Goal: Information Seeking & Learning: Learn about a topic

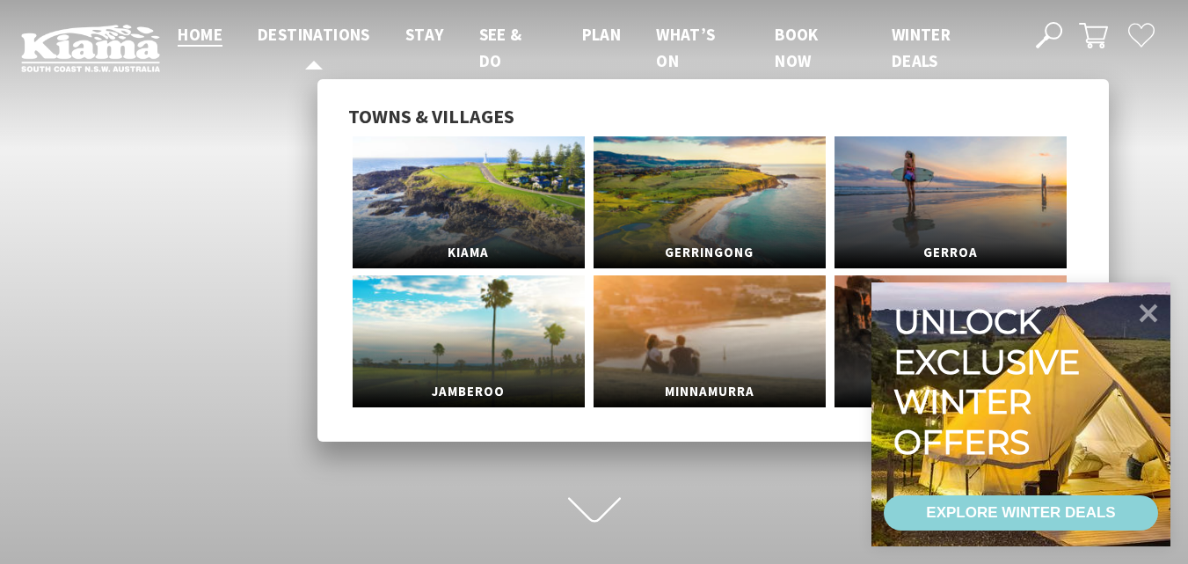
scroll to position [272, 1201]
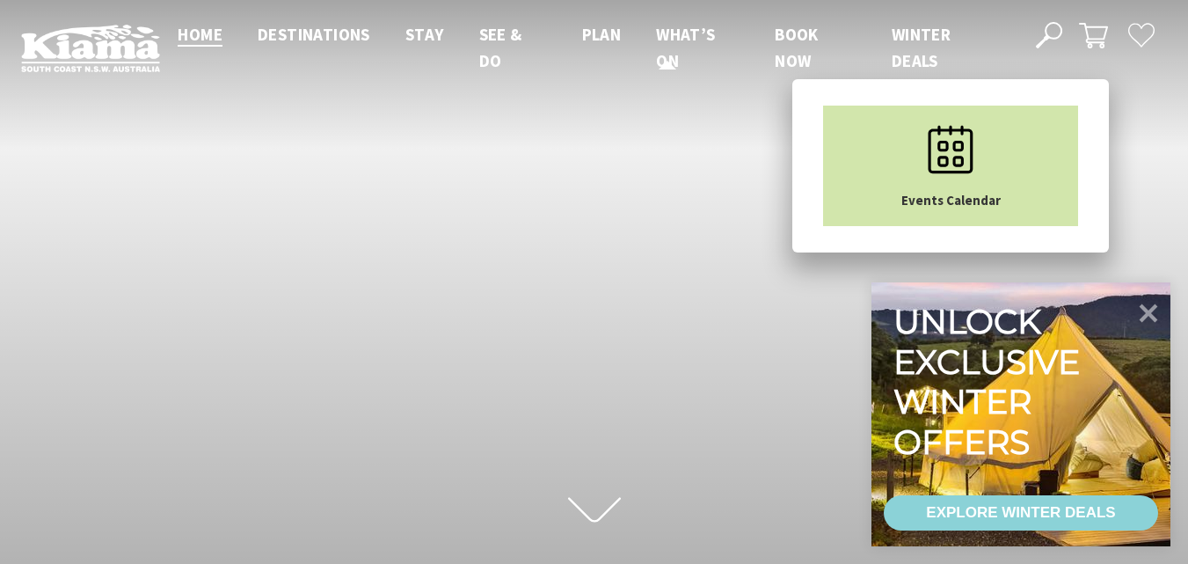
click at [960, 154] on icon "Main Menu" at bounding box center [951, 150] width 88 height 88
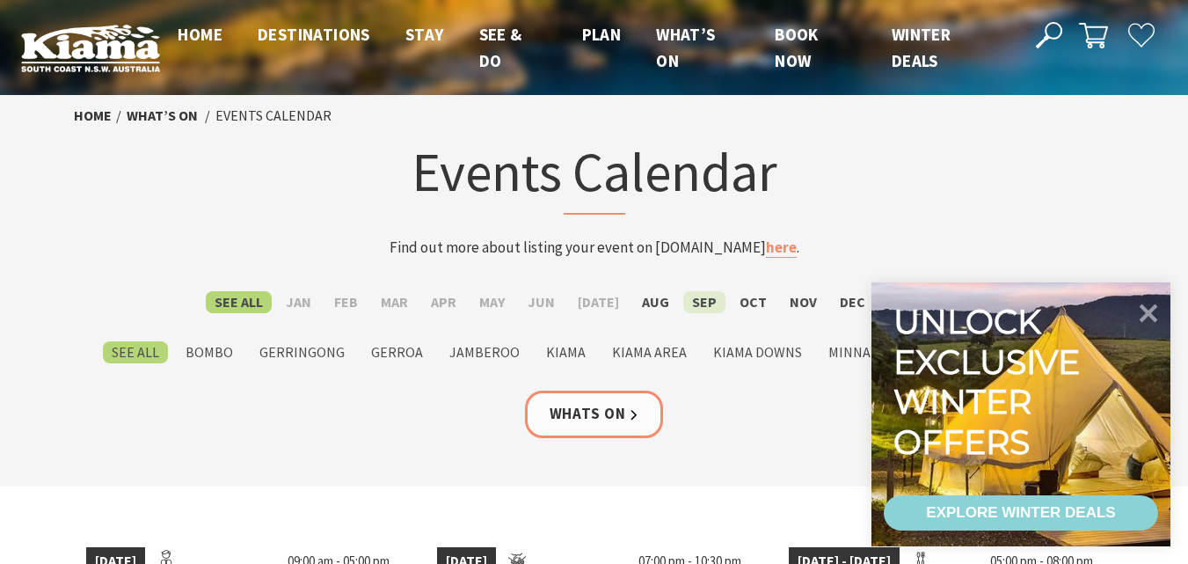
click at [691, 297] on label "Sep" at bounding box center [704, 302] width 42 height 22
click at [0, 0] on input "Sep" at bounding box center [0, 0] width 0 height 0
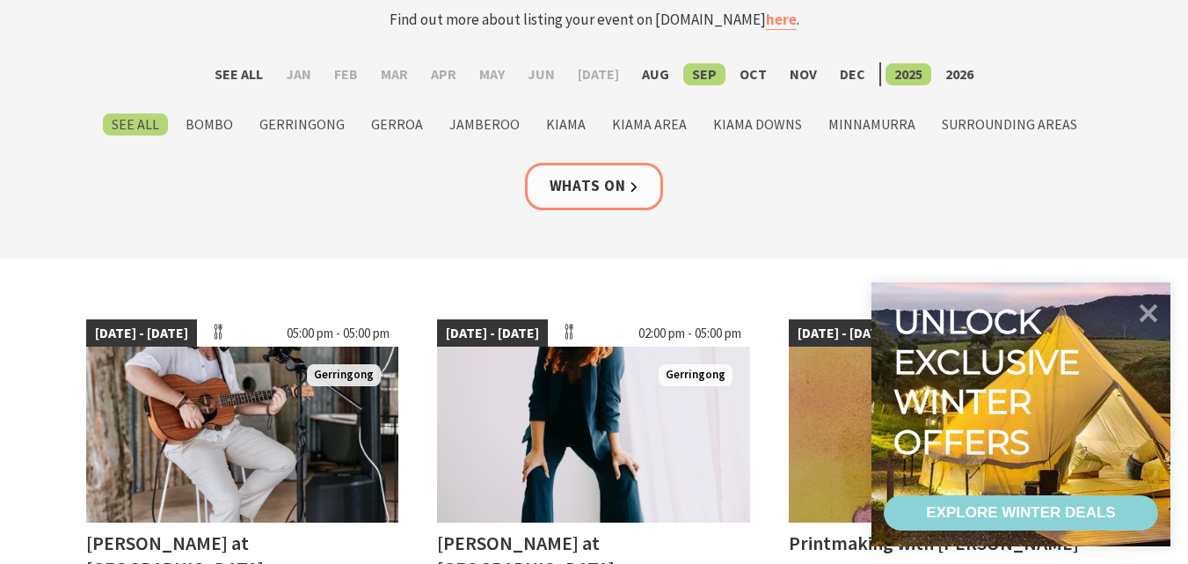
scroll to position [352, 0]
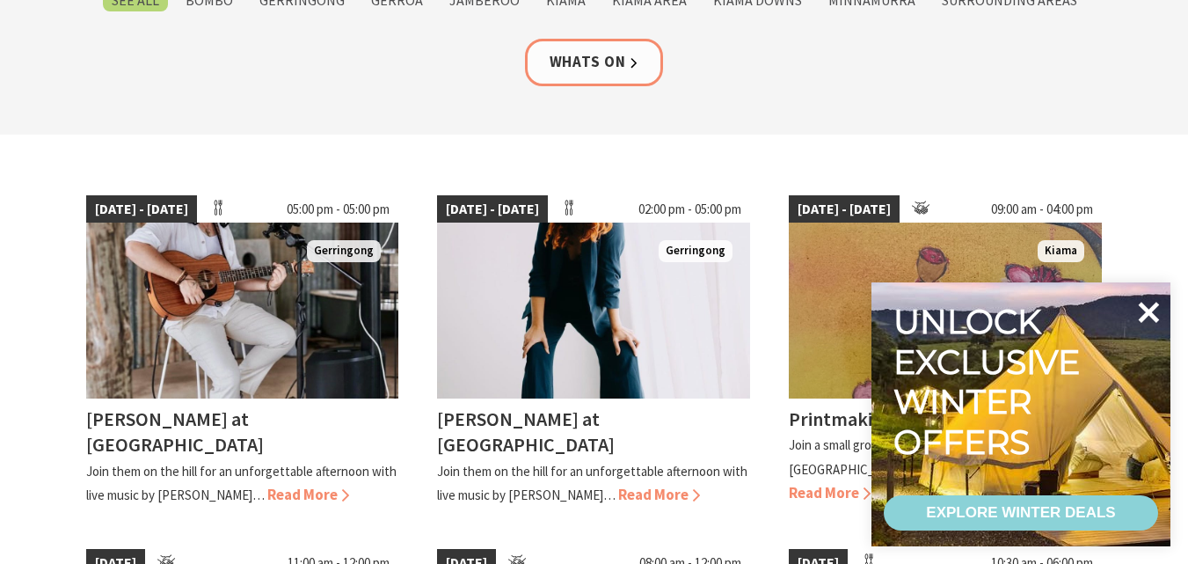
click at [1145, 314] on icon at bounding box center [1149, 312] width 21 height 21
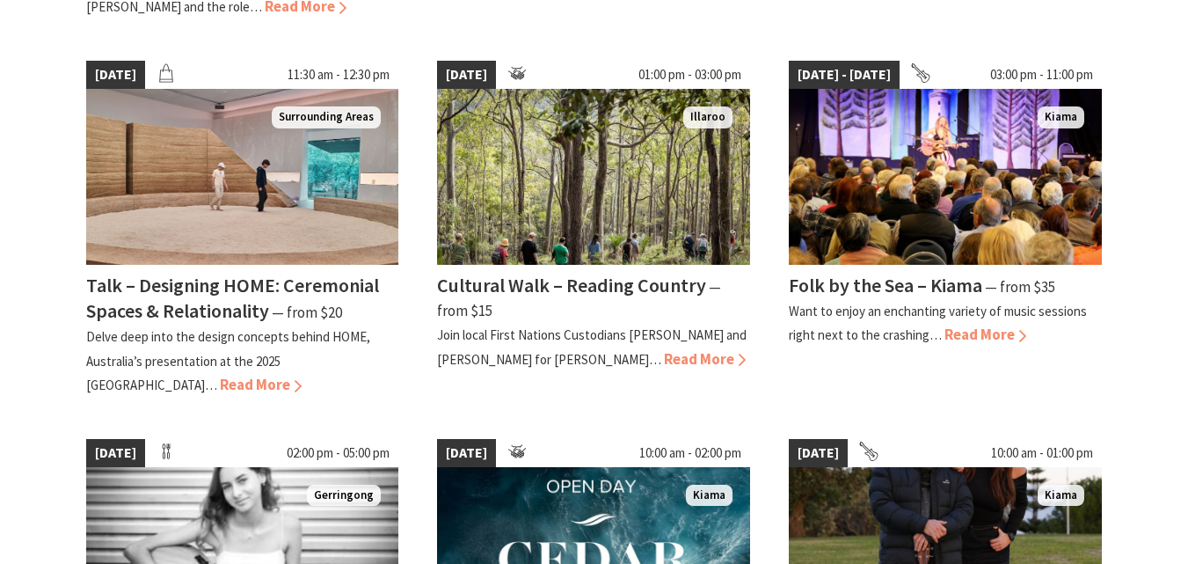
scroll to position [1407, 0]
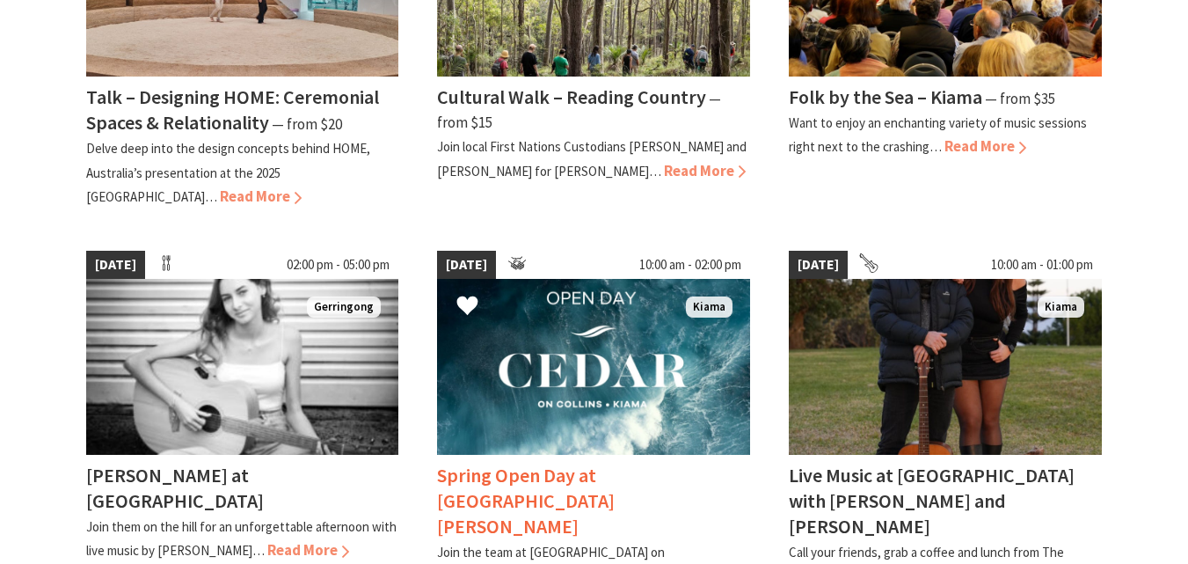
click at [541, 463] on h4 "Spring Open Day at [GEOGRAPHIC_DATA][PERSON_NAME]" at bounding box center [526, 501] width 178 height 76
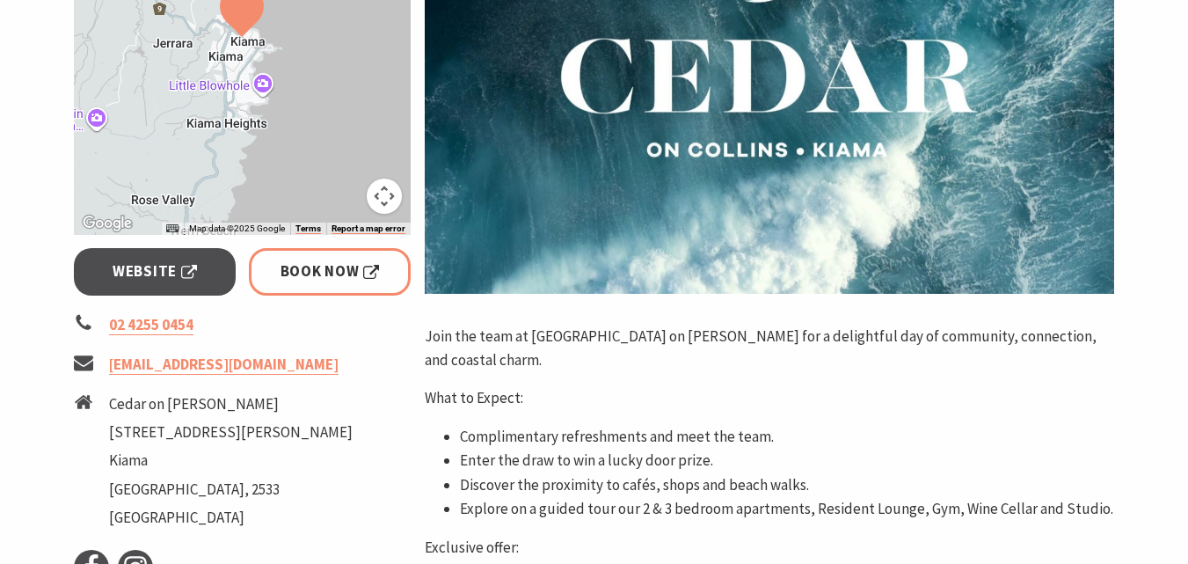
scroll to position [528, 0]
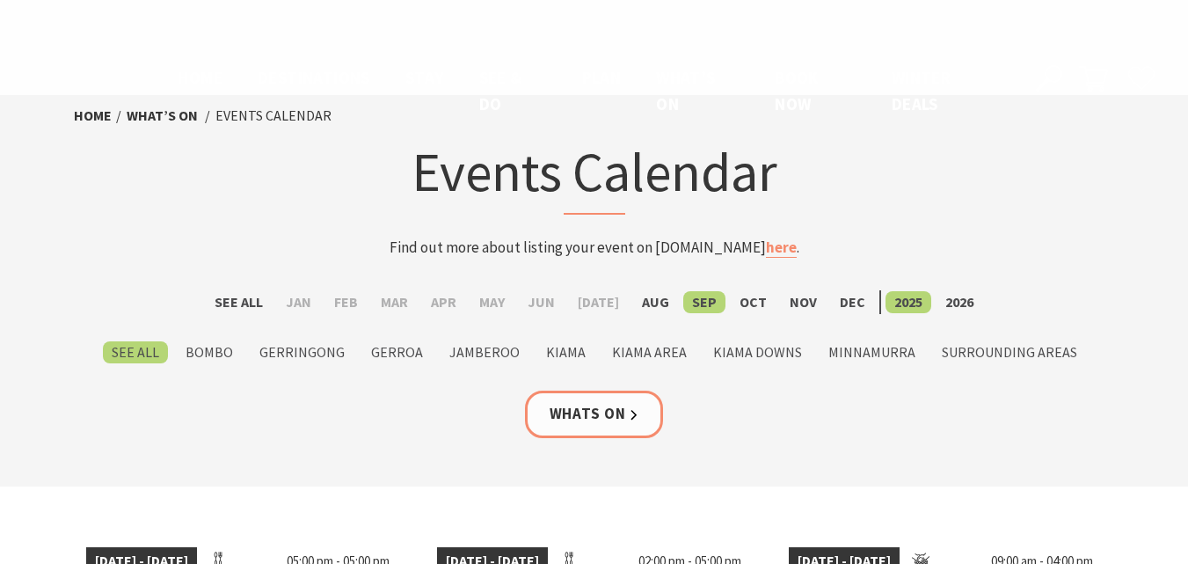
scroll to position [1407, 0]
